Goal: Task Accomplishment & Management: Use online tool/utility

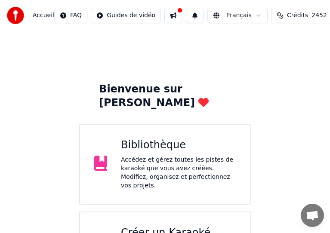
click at [168, 226] on div "Créer un Karaoké" at bounding box center [179, 233] width 116 height 14
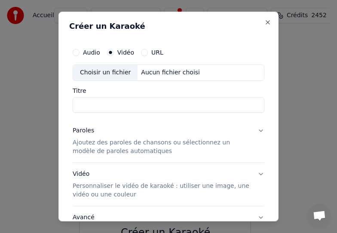
click at [108, 70] on div "Choisir un fichier" at bounding box center [105, 72] width 64 height 15
click at [111, 71] on div "Choisir un fichier" at bounding box center [105, 72] width 64 height 15
click at [112, 71] on div "Choisir un fichier" at bounding box center [105, 72] width 64 height 15
click at [118, 53] on label "Vidéo" at bounding box center [125, 52] width 17 height 6
click at [114, 53] on button "Vidéo" at bounding box center [110, 52] width 7 height 7
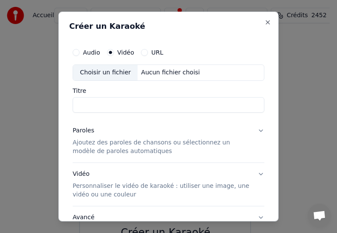
click at [118, 49] on label "Vidéo" at bounding box center [125, 52] width 17 height 6
click at [114, 49] on button "Vidéo" at bounding box center [110, 52] width 7 height 7
click at [76, 53] on button "Audio" at bounding box center [76, 52] width 7 height 7
click at [89, 72] on div "Choisir un fichier" at bounding box center [105, 72] width 64 height 15
click at [114, 70] on div "Choisir un fichier" at bounding box center [105, 72] width 64 height 15
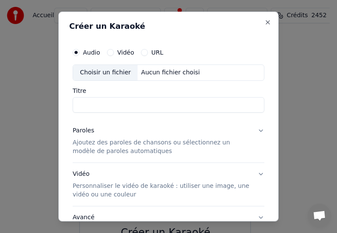
click at [111, 51] on button "Vidéo" at bounding box center [110, 52] width 7 height 7
click at [106, 71] on div "Choisir un fichier" at bounding box center [105, 72] width 64 height 15
type input "**********"
click at [87, 131] on div "Paroles" at bounding box center [83, 130] width 21 height 9
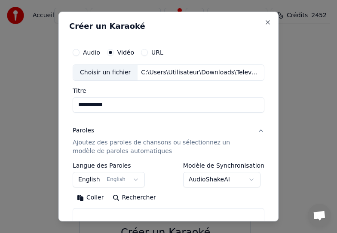
click at [94, 196] on button "Coller" at bounding box center [91, 198] width 36 height 14
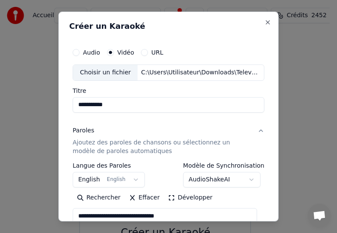
scroll to position [43, 0]
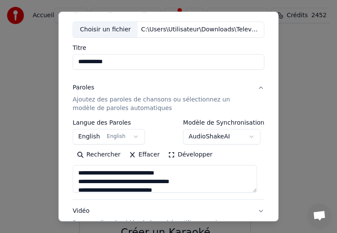
type textarea "**********"
click at [130, 134] on button "English English" at bounding box center [109, 136] width 72 height 15
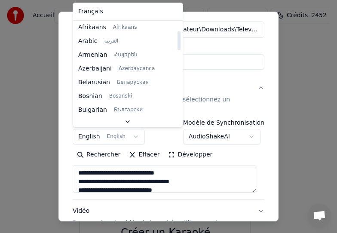
scroll to position [0, 0]
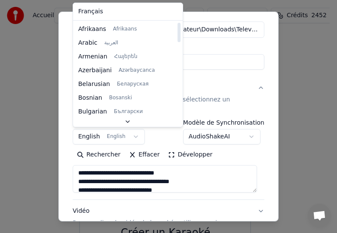
select select "**"
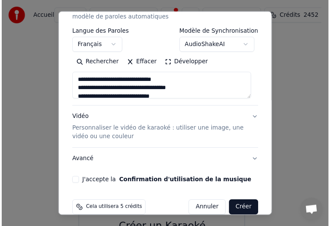
scroll to position [148, 0]
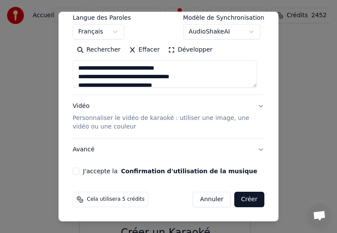
click at [78, 171] on button "J'accepte la Confirmation d'utilisation de la musique" at bounding box center [76, 171] width 7 height 7
click at [240, 199] on button "Créer" at bounding box center [249, 199] width 30 height 15
type textarea "**********"
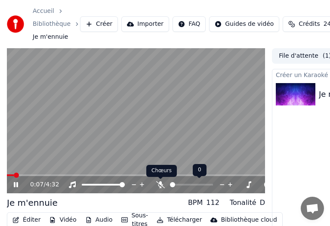
click at [157, 182] on icon at bounding box center [160, 184] width 9 height 7
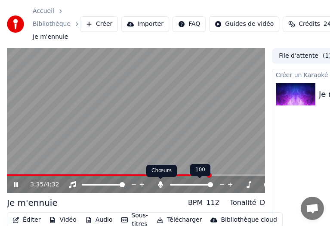
click at [161, 184] on icon at bounding box center [160, 184] width 5 height 7
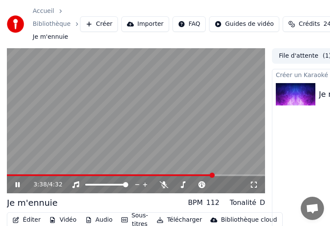
click at [74, 174] on video at bounding box center [136, 120] width 258 height 145
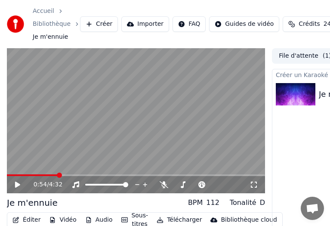
click at [58, 175] on span at bounding box center [59, 174] width 5 height 5
click at [15, 186] on icon at bounding box center [17, 184] width 5 height 6
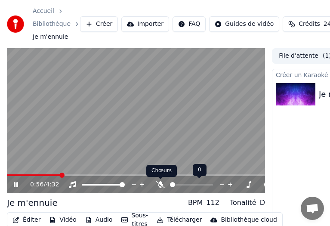
click at [158, 183] on icon at bounding box center [160, 184] width 9 height 7
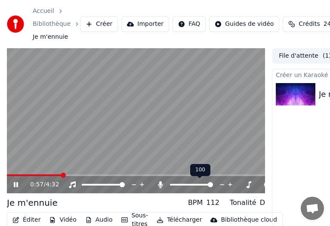
click at [158, 183] on icon at bounding box center [160, 184] width 9 height 7
click at [158, 184] on icon at bounding box center [160, 184] width 5 height 7
click at [158, 184] on icon at bounding box center [160, 184] width 9 height 7
click at [158, 183] on icon at bounding box center [160, 184] width 9 height 7
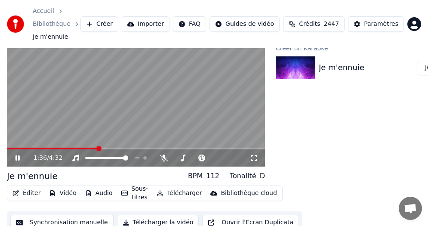
scroll to position [41, 0]
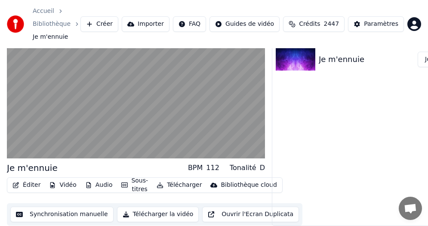
click at [157, 206] on button "Télécharger la vidéo" at bounding box center [158, 213] width 82 height 15
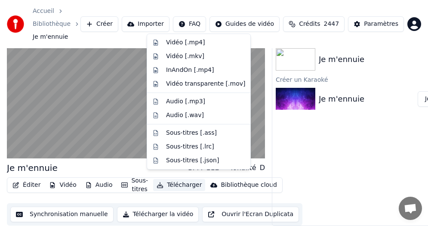
click at [168, 179] on button "Télécharger" at bounding box center [179, 185] width 52 height 12
click at [178, 42] on div "Vidéo [.mp4]" at bounding box center [185, 42] width 39 height 9
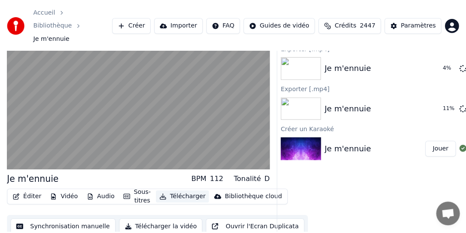
scroll to position [21, 0]
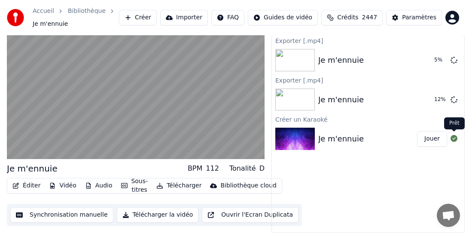
click at [454, 139] on icon at bounding box center [454, 138] width 7 height 7
click at [453, 99] on icon at bounding box center [454, 99] width 7 height 7
click at [454, 137] on icon at bounding box center [454, 138] width 7 height 7
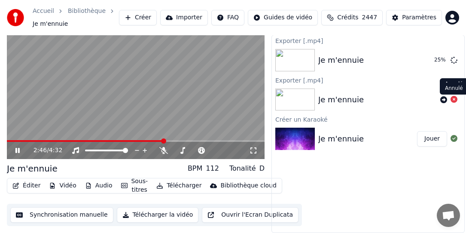
click at [451, 99] on icon at bounding box center [454, 99] width 7 height 7
click at [14, 150] on icon at bounding box center [24, 150] width 20 height 7
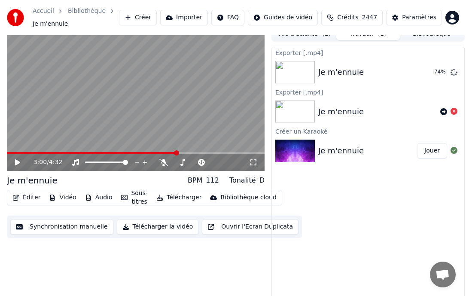
scroll to position [12, 0]
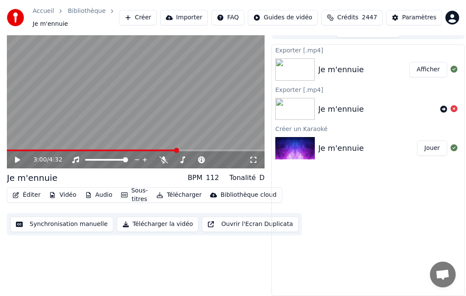
click at [433, 69] on button "Afficher" at bounding box center [428, 69] width 38 height 15
click at [373, 232] on div "Exporter [.mp4] Je m'ennuie Afficher Exporter [.mp4] Je m'ennuie Créer un Karao…" at bounding box center [368, 170] width 193 height 252
click at [452, 70] on icon at bounding box center [454, 69] width 7 height 7
click at [430, 71] on button "Afficher" at bounding box center [428, 69] width 38 height 15
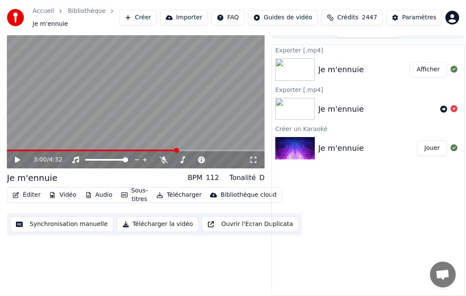
click at [430, 71] on button "Afficher" at bounding box center [428, 69] width 38 height 15
click at [304, 113] on img at bounding box center [295, 109] width 40 height 22
click at [304, 155] on img at bounding box center [295, 148] width 40 height 22
